Goal: Task Accomplishment & Management: Complete application form

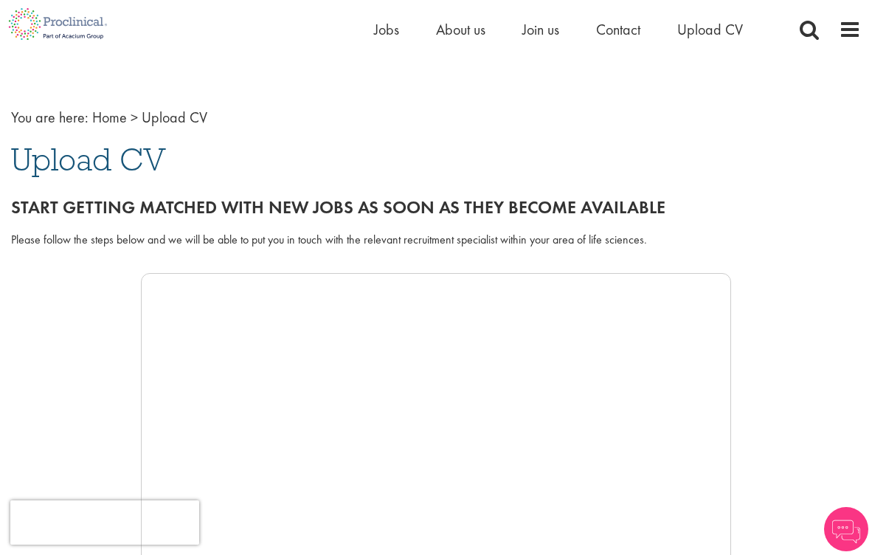
click at [737, 190] on div "Start getting matched with new jobs as soon as they become available" at bounding box center [436, 203] width 872 height 41
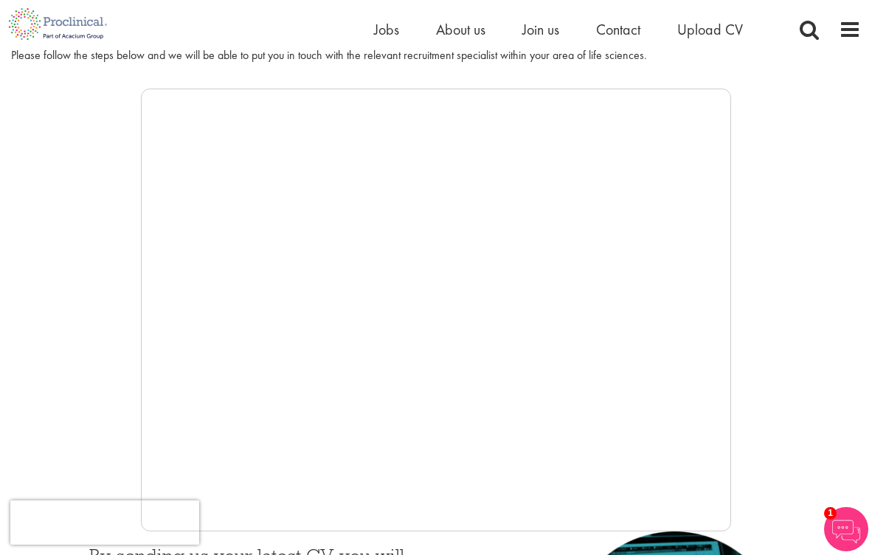
scroll to position [236, 0]
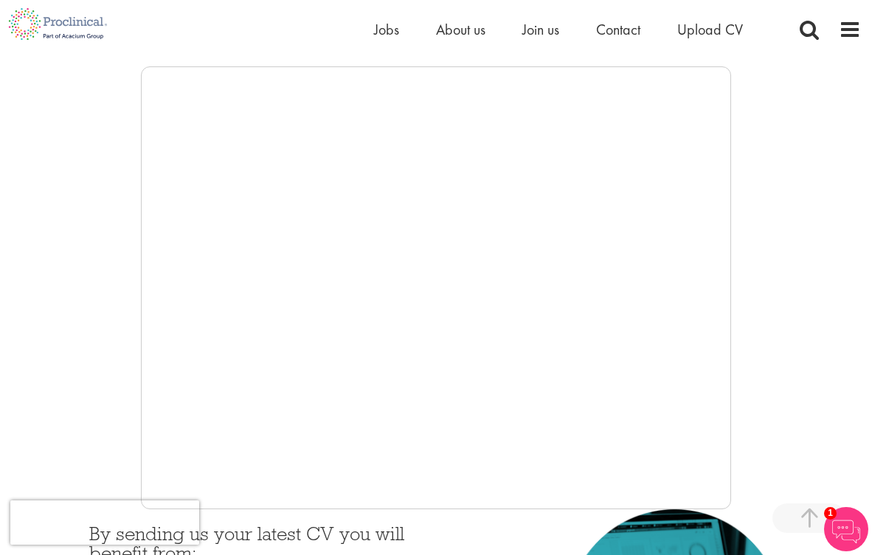
click at [815, 145] on div at bounding box center [436, 287] width 850 height 443
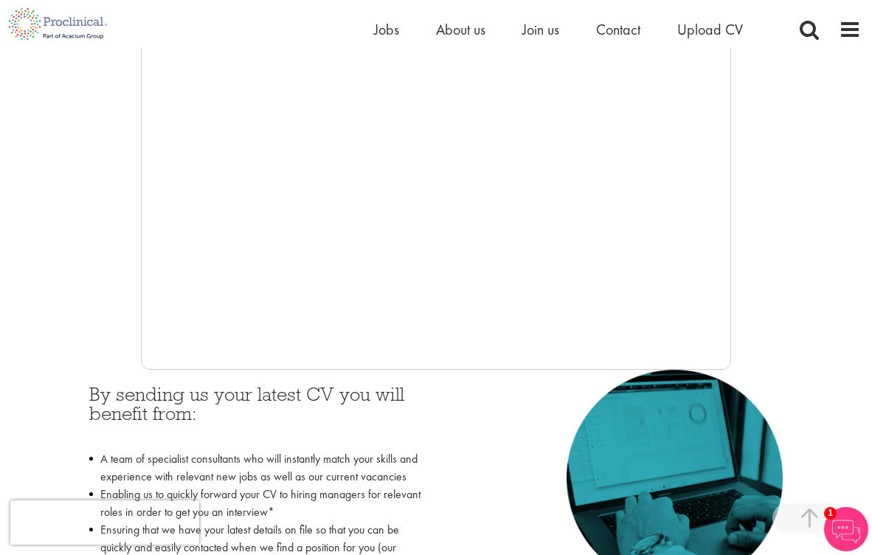
scroll to position [362, 0]
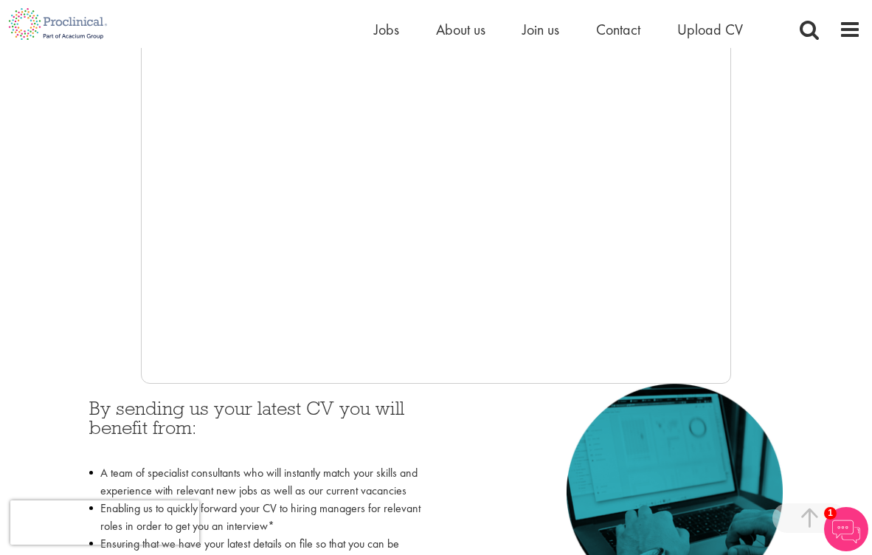
click at [787, 173] on div at bounding box center [436, 162] width 850 height 443
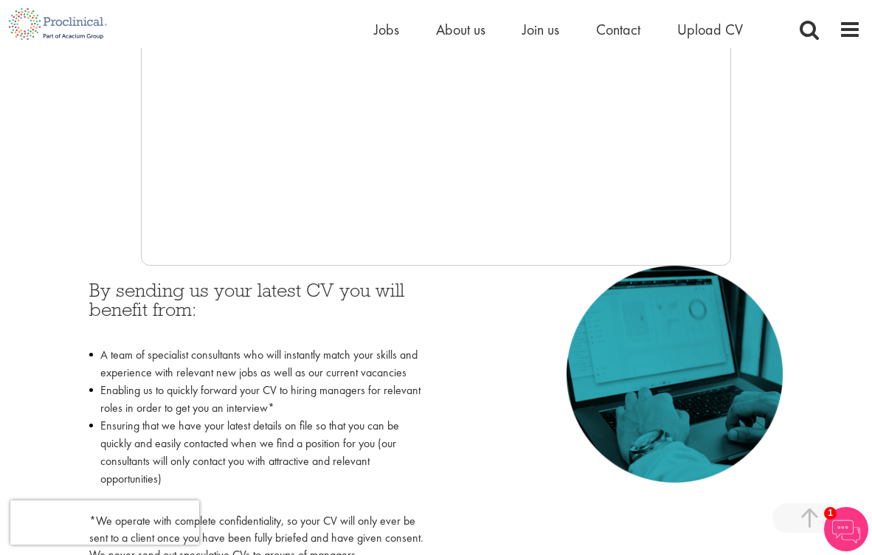
scroll to position [302, 0]
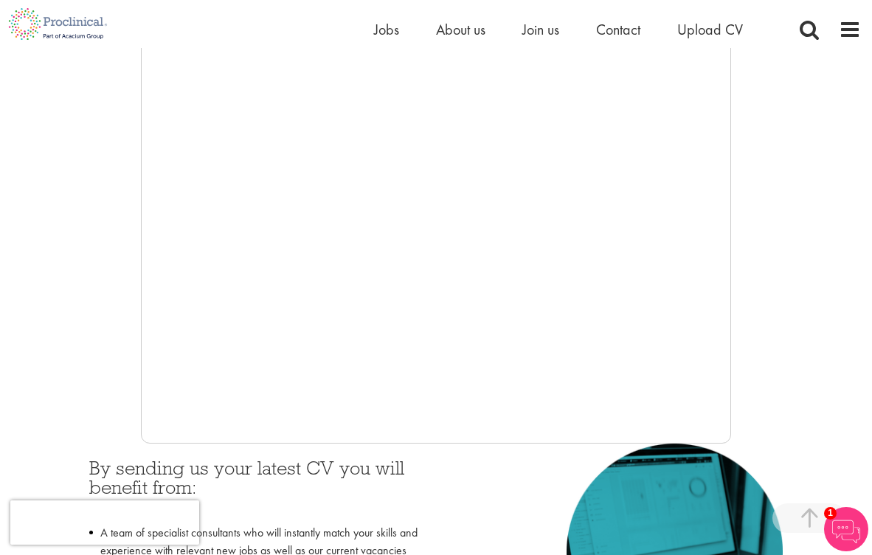
click at [742, 325] on div at bounding box center [436, 222] width 850 height 443
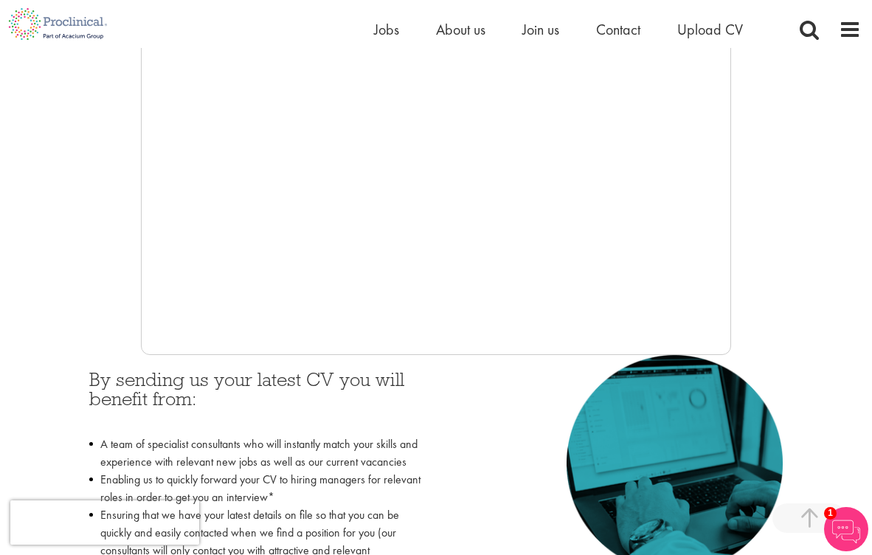
scroll to position [390, 0]
click at [378, 383] on h3 "By sending us your latest CV you will benefit from:" at bounding box center [257, 399] width 336 height 58
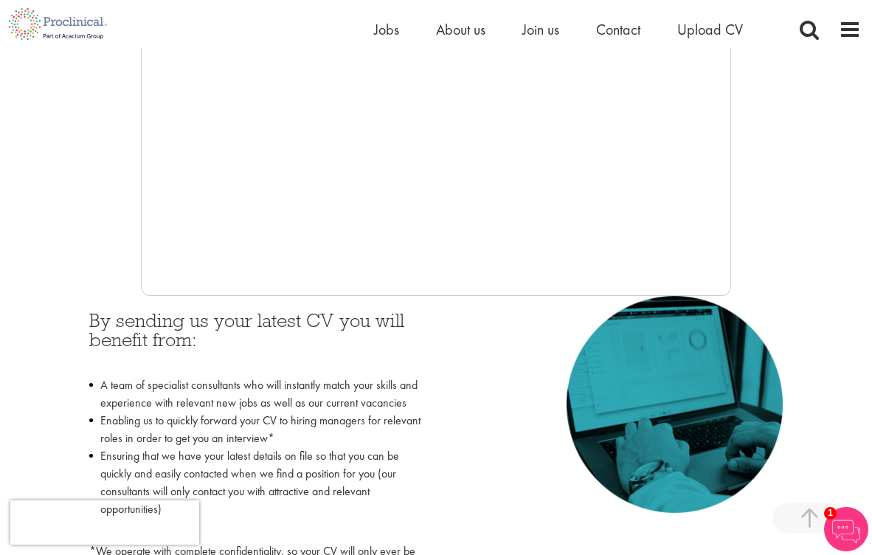
scroll to position [386, 0]
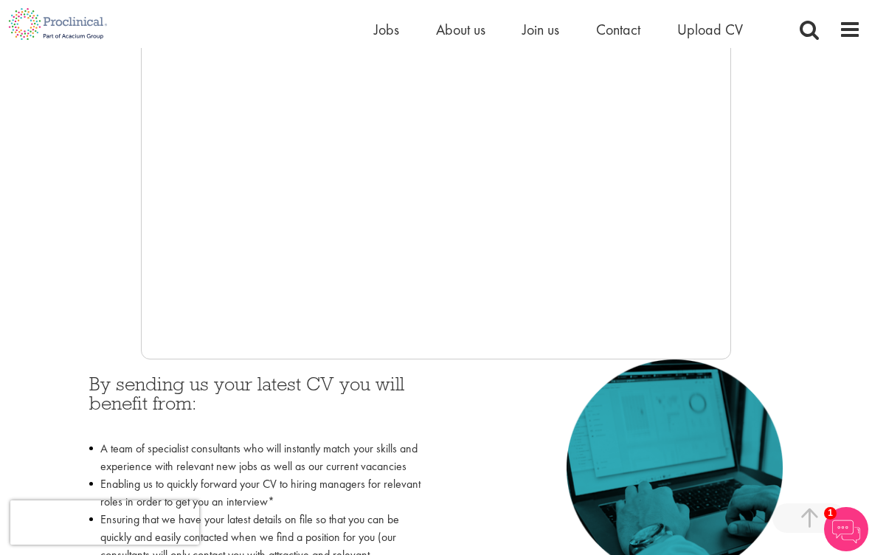
click at [802, 73] on div at bounding box center [436, 138] width 850 height 443
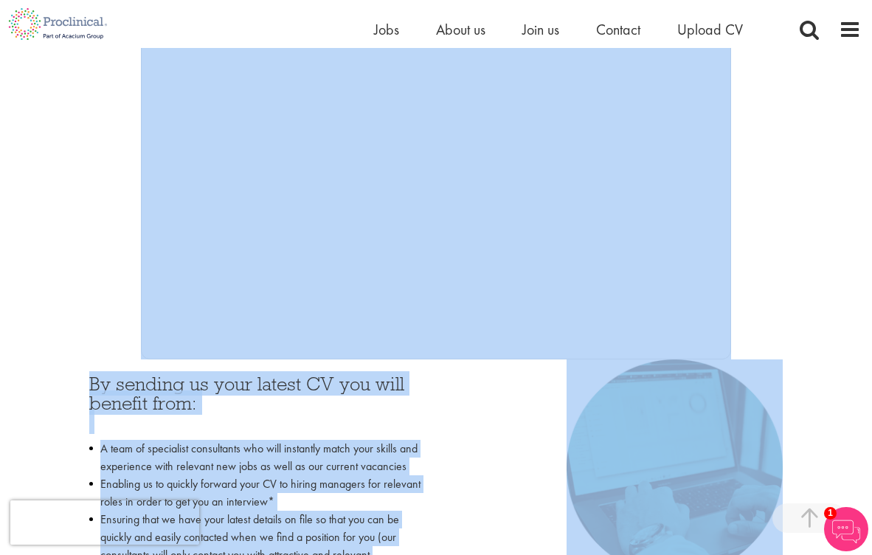
drag, startPoint x: 781, startPoint y: 170, endPoint x: 775, endPoint y: 535, distance: 365.3
click at [775, 535] on div "Start getting matched with new jobs as soon as they become available Please fol…" at bounding box center [436, 246] width 850 height 839
click at [822, 277] on div at bounding box center [436, 138] width 850 height 443
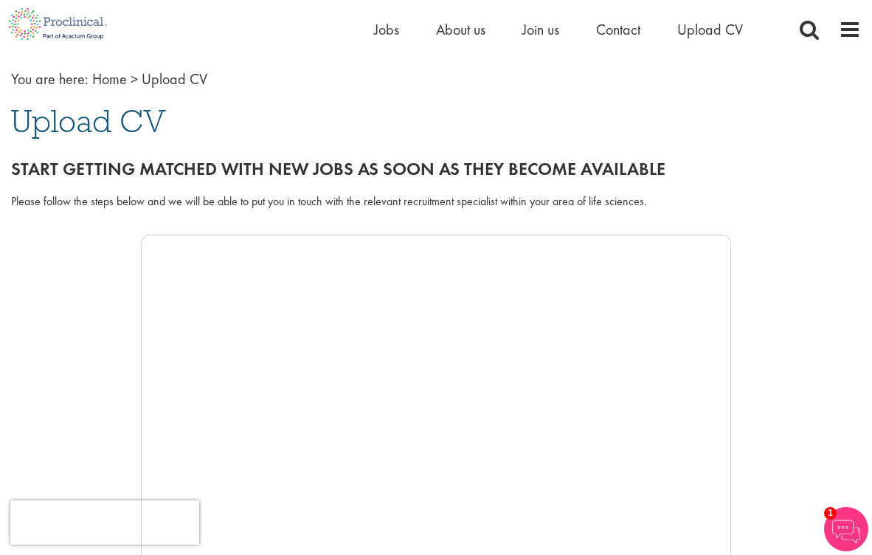
scroll to position [69, 0]
click at [401, 125] on h1 "Upload CV" at bounding box center [436, 120] width 850 height 32
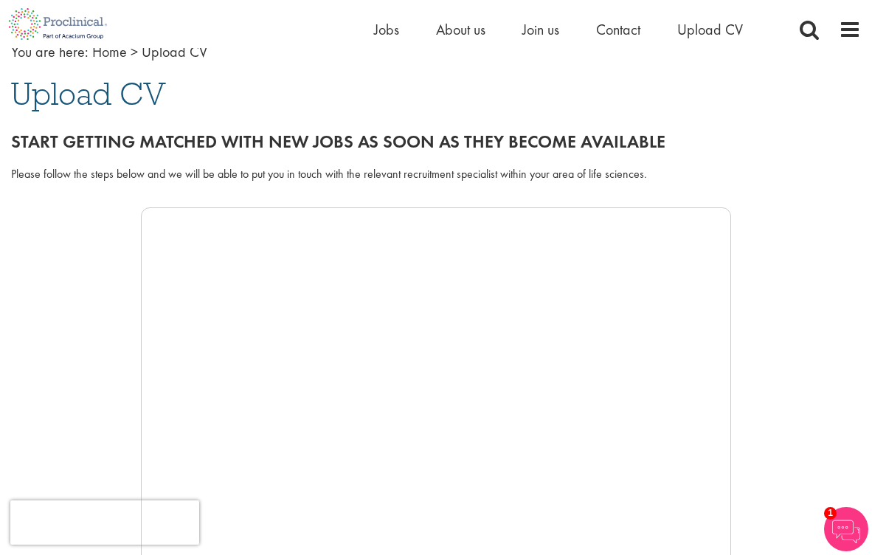
scroll to position [98, 0]
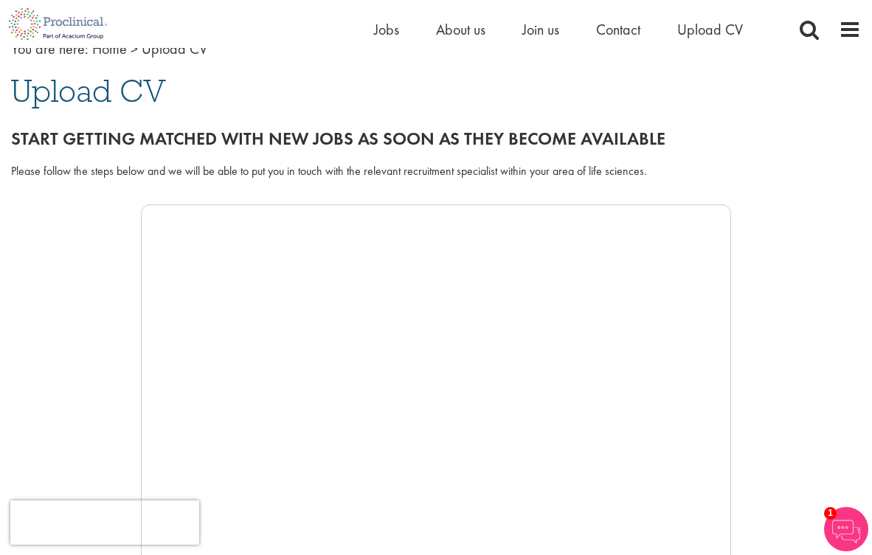
click at [774, 41] on div "Home Jobs About us Join us Contact Upload CV" at bounding box center [577, 33] width 406 height 30
click at [700, 9] on div "Home Jobs About us Join us Contact Upload CV" at bounding box center [430, 24] width 861 height 48
click at [700, 27] on span "Upload CV" at bounding box center [710, 29] width 66 height 19
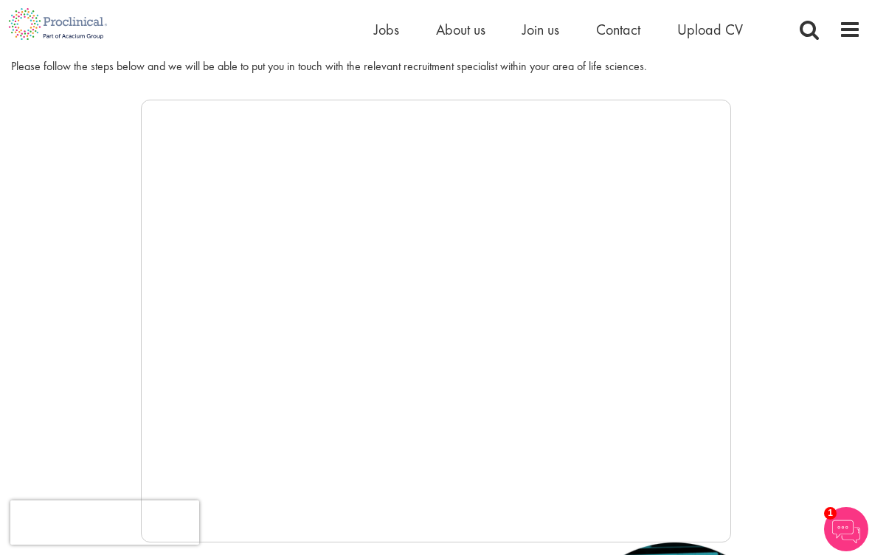
scroll to position [207, 0]
